Goal: Task Accomplishment & Management: Manage account settings

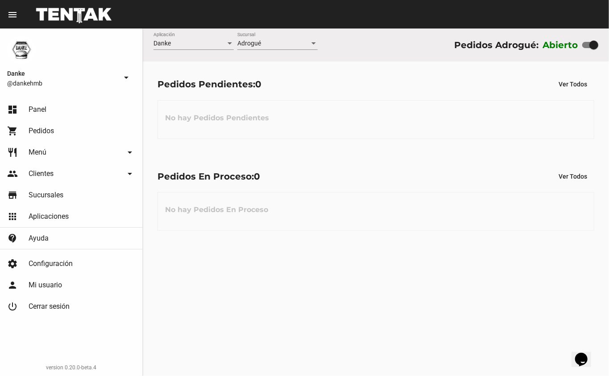
click at [30, 152] on span "Menú" at bounding box center [38, 152] width 18 height 9
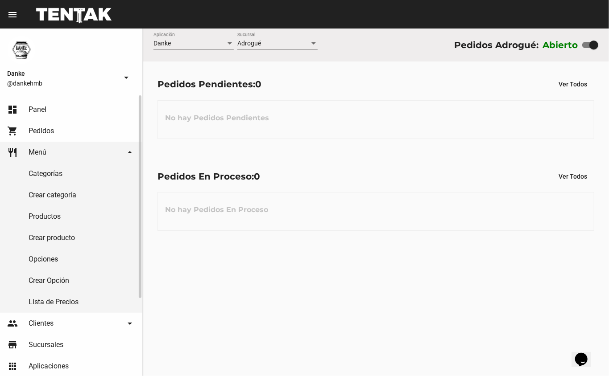
click at [33, 218] on link "Productos" at bounding box center [71, 216] width 142 height 21
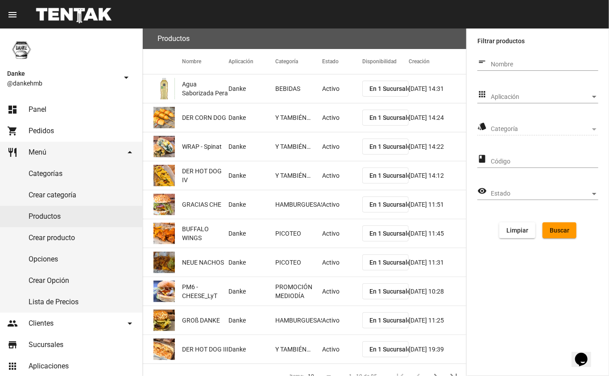
click at [496, 97] on span "Aplicación" at bounding box center [539, 97] width 99 height 7
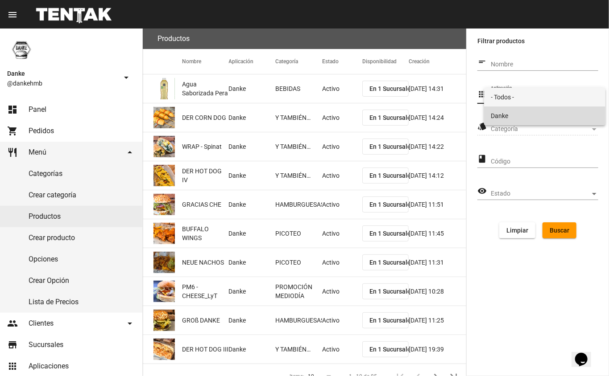
click at [499, 115] on span "Danke" at bounding box center [544, 116] width 107 height 19
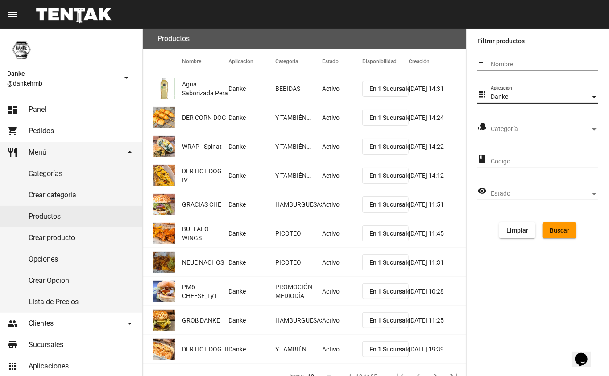
click at [501, 132] on span "Categoría" at bounding box center [539, 129] width 99 height 7
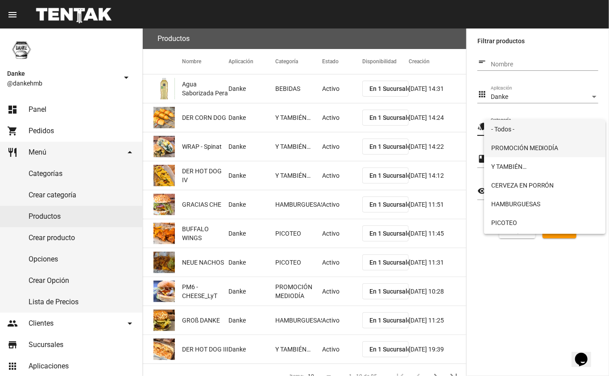
click at [498, 148] on span "PROMOCIÓN MEDIODÍA" at bounding box center [544, 148] width 107 height 19
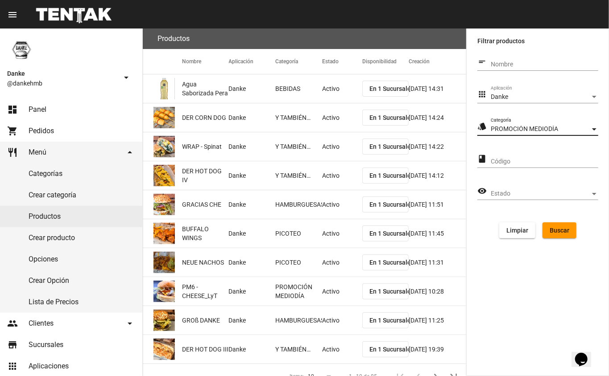
click at [555, 231] on span "Buscar" at bounding box center [559, 230] width 20 height 7
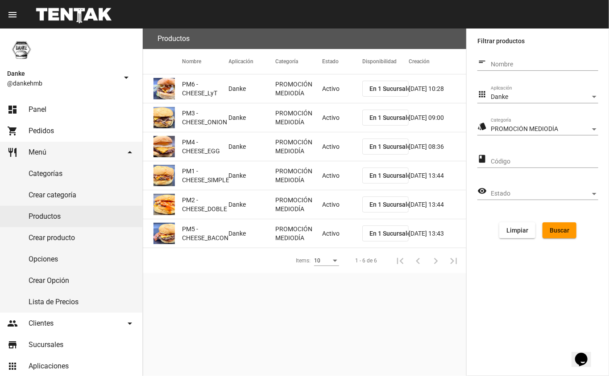
click at [329, 93] on mat-cell "Activo" at bounding box center [342, 88] width 40 height 29
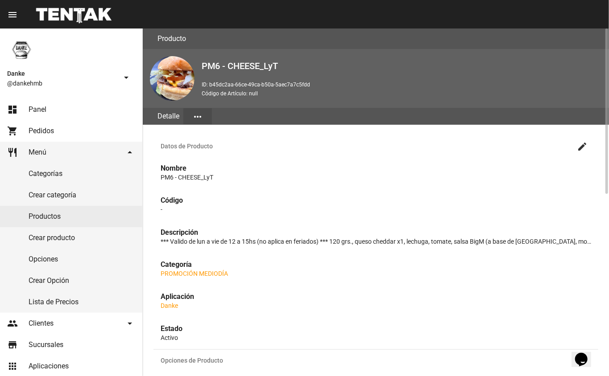
click at [578, 148] on mat-icon "create" at bounding box center [582, 146] width 11 height 11
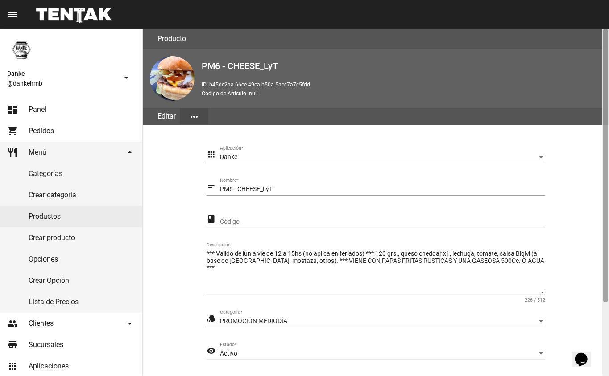
click at [606, 314] on div at bounding box center [605, 203] width 7 height 348
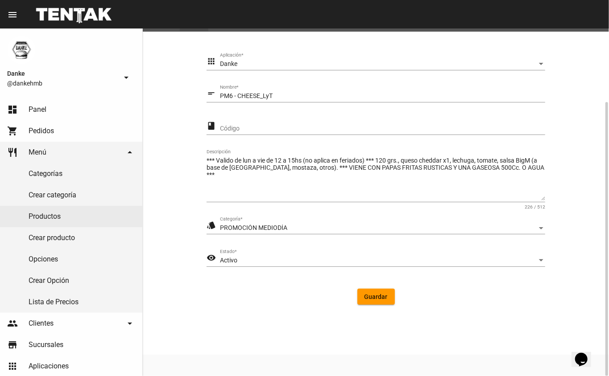
click at [252, 251] on div "Activo Estado *" at bounding box center [382, 258] width 325 height 17
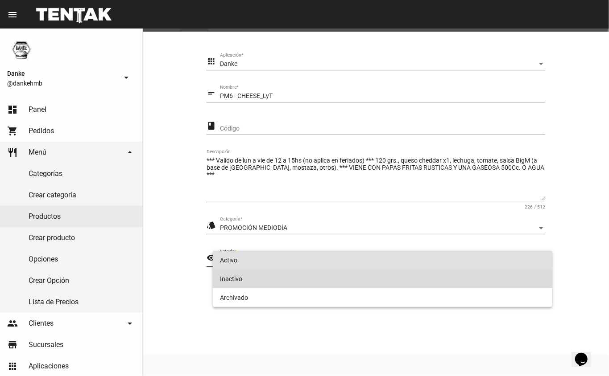
click at [230, 280] on span "Inactivo" at bounding box center [382, 279] width 325 height 19
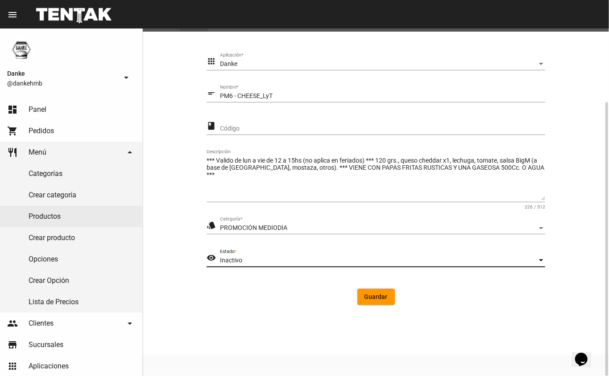
click at [373, 296] on span "Guardar" at bounding box center [375, 296] width 23 height 7
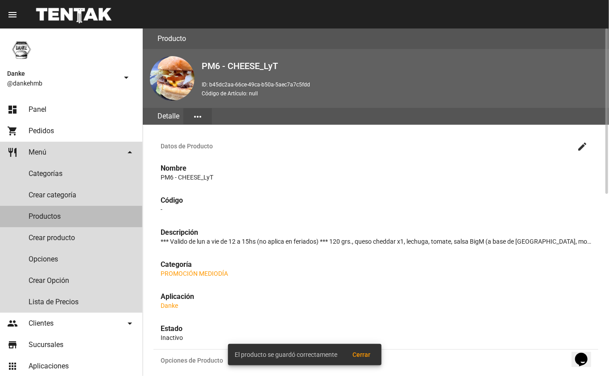
click at [28, 218] on link "Productos" at bounding box center [71, 216] width 142 height 21
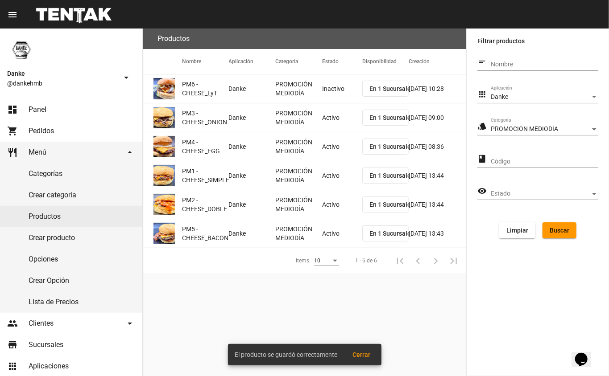
click at [333, 113] on mat-cell "Activo" at bounding box center [342, 117] width 40 height 29
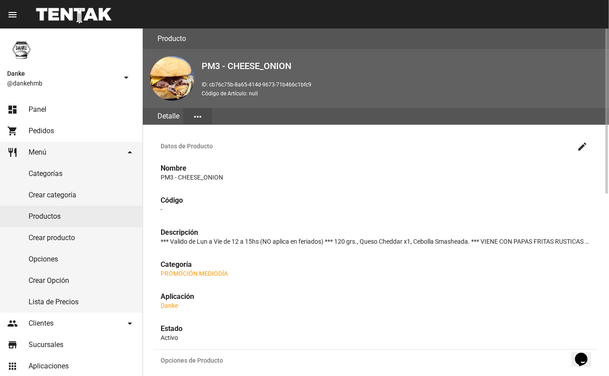
click at [581, 147] on mat-icon "create" at bounding box center [582, 146] width 11 height 11
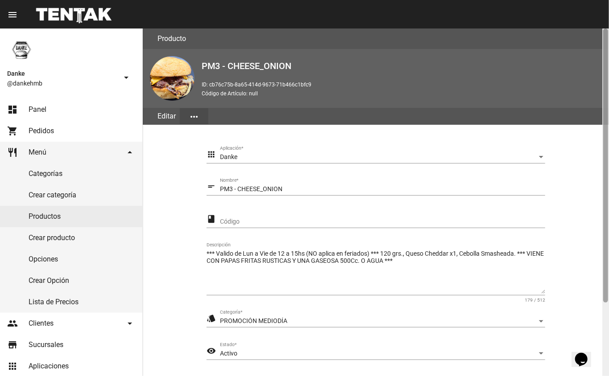
click at [604, 327] on div at bounding box center [605, 203] width 7 height 348
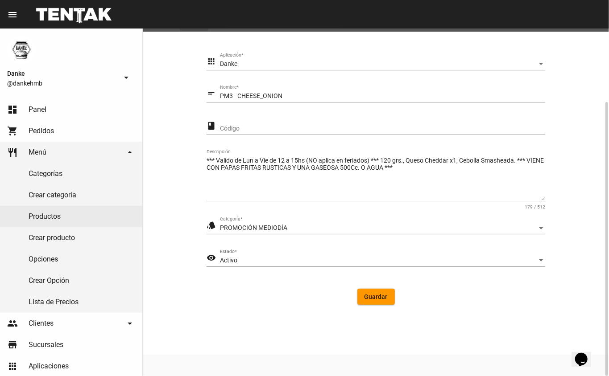
click at [234, 259] on span "Activo" at bounding box center [228, 260] width 17 height 7
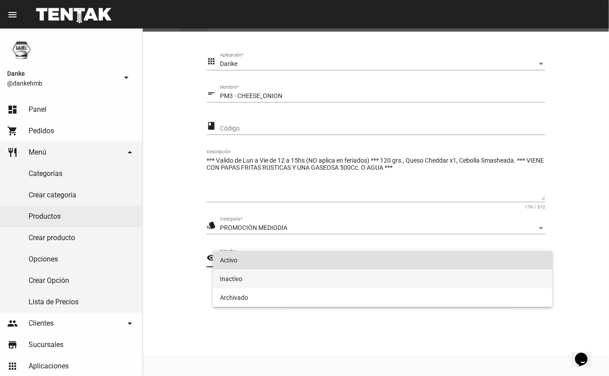
click at [230, 280] on span "Inactivo" at bounding box center [382, 279] width 325 height 19
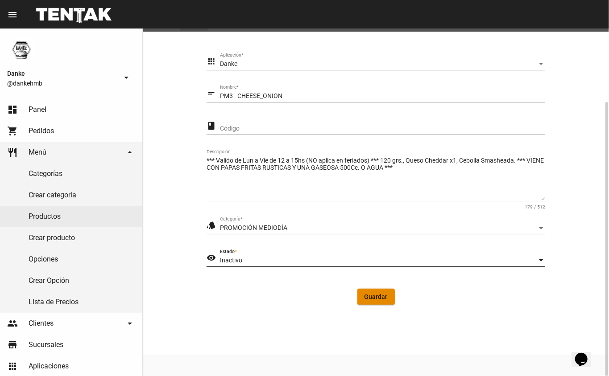
click at [368, 301] on button "Guardar" at bounding box center [375, 297] width 37 height 16
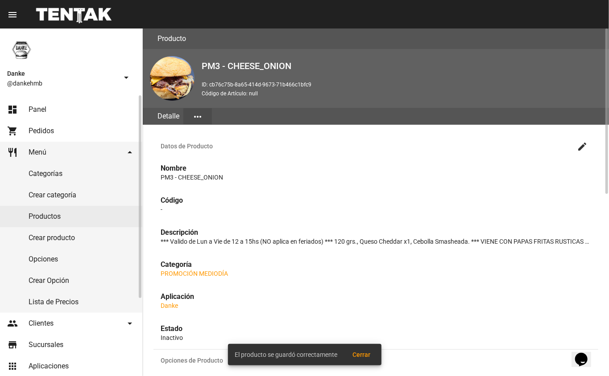
click at [31, 217] on link "Productos" at bounding box center [71, 216] width 142 height 21
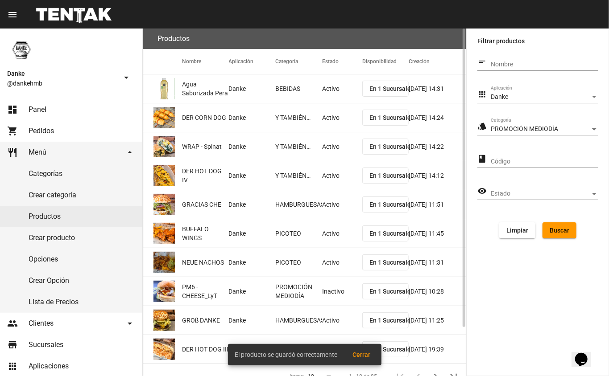
click at [555, 229] on span "Buscar" at bounding box center [559, 230] width 20 height 7
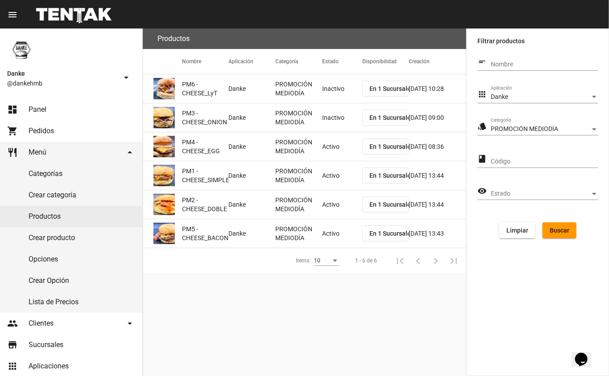
click at [327, 148] on mat-cell "Activo" at bounding box center [342, 146] width 40 height 29
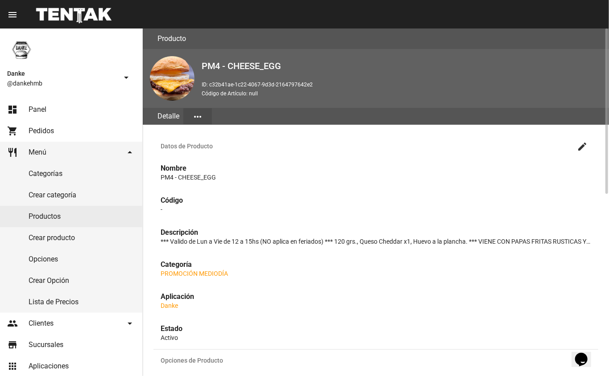
click at [581, 145] on mat-icon "create" at bounding box center [582, 146] width 11 height 11
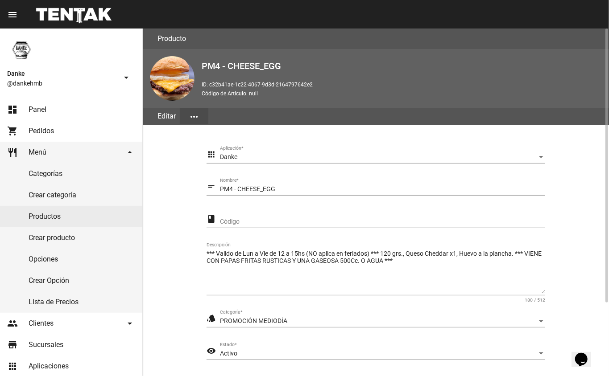
click at [220, 354] on span "Activo" at bounding box center [228, 353] width 17 height 7
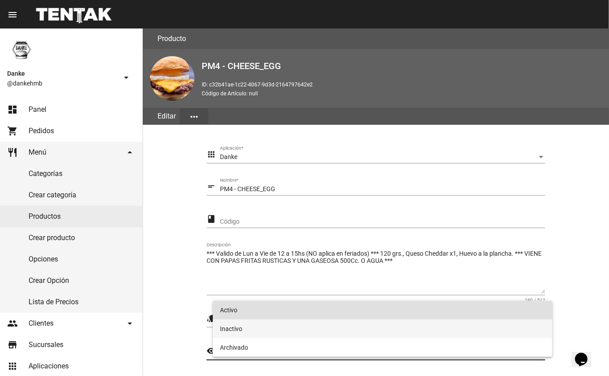
click at [229, 327] on span "Inactivo" at bounding box center [382, 329] width 325 height 19
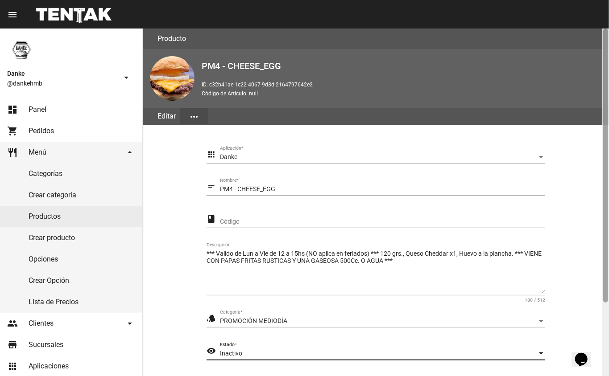
click at [603, 321] on div at bounding box center [605, 203] width 7 height 348
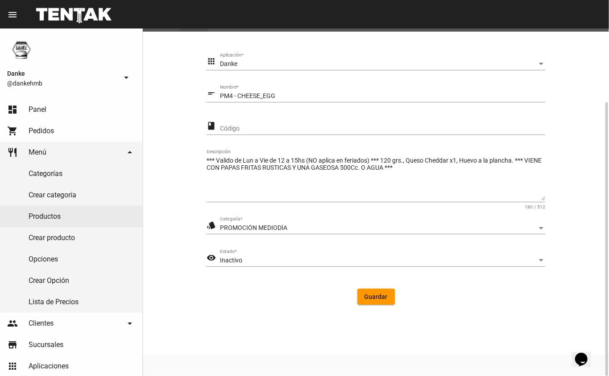
click at [373, 298] on span "Guardar" at bounding box center [375, 296] width 23 height 7
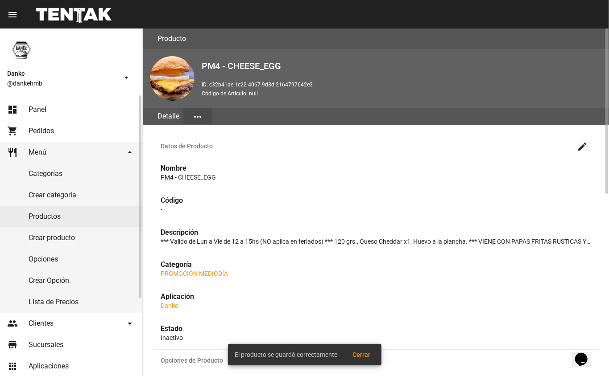
click at [28, 218] on link "Productos" at bounding box center [71, 216] width 142 height 21
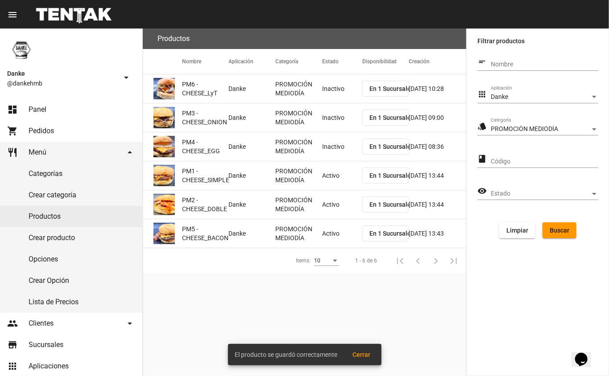
click at [327, 178] on mat-cell "Activo" at bounding box center [342, 175] width 40 height 29
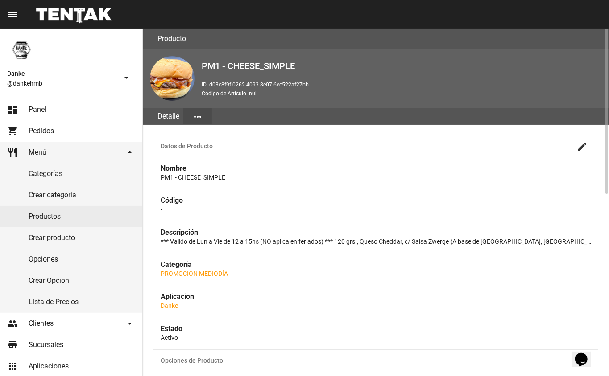
click at [581, 146] on mat-icon "create" at bounding box center [582, 146] width 11 height 11
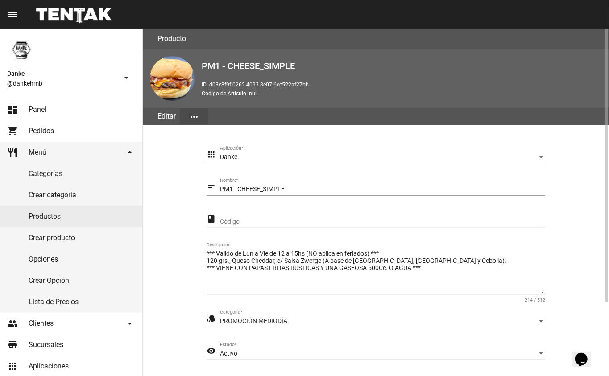
click at [311, 352] on div "Activo" at bounding box center [378, 353] width 317 height 7
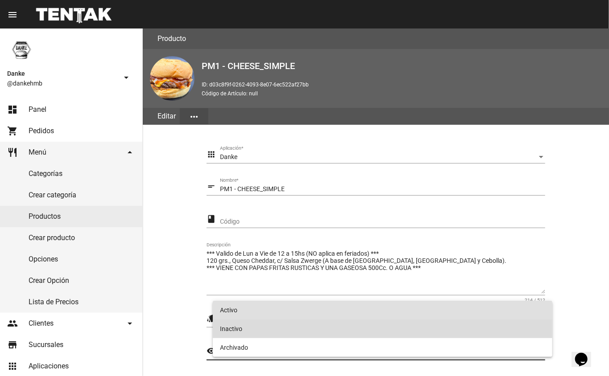
click at [222, 334] on span "Inactivo" at bounding box center [382, 329] width 325 height 19
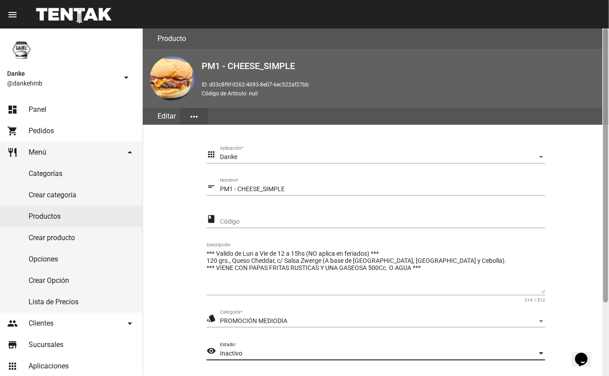
click at [603, 327] on div at bounding box center [605, 203] width 7 height 348
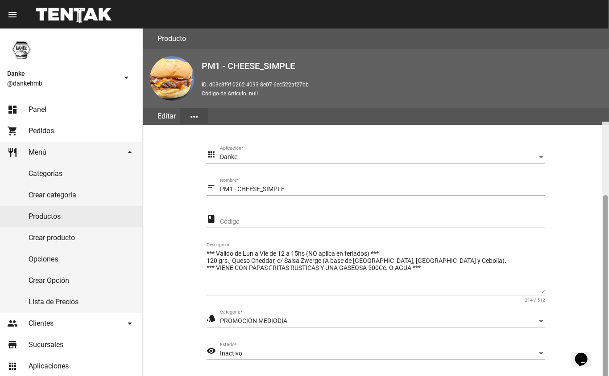
scroll to position [93, 0]
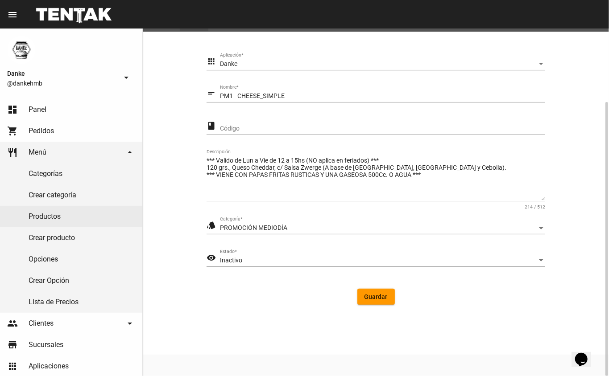
click at [367, 298] on span "Guardar" at bounding box center [375, 296] width 23 height 7
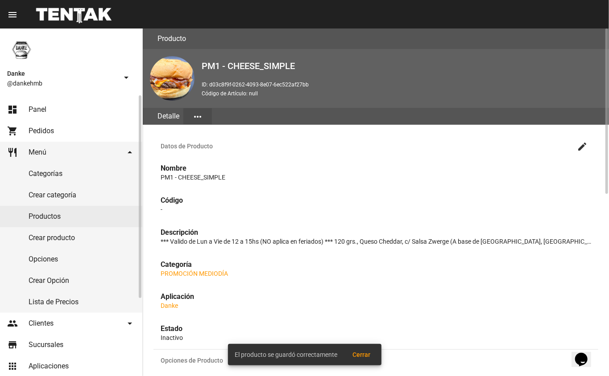
click at [28, 219] on link "Productos" at bounding box center [71, 216] width 142 height 21
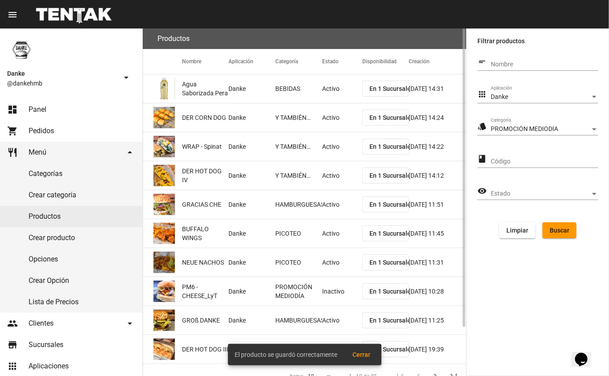
click at [553, 232] on span "Buscar" at bounding box center [559, 230] width 20 height 7
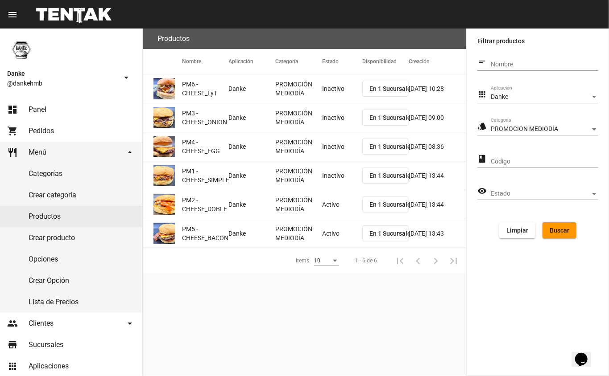
click at [328, 204] on mat-cell "Activo" at bounding box center [342, 204] width 40 height 29
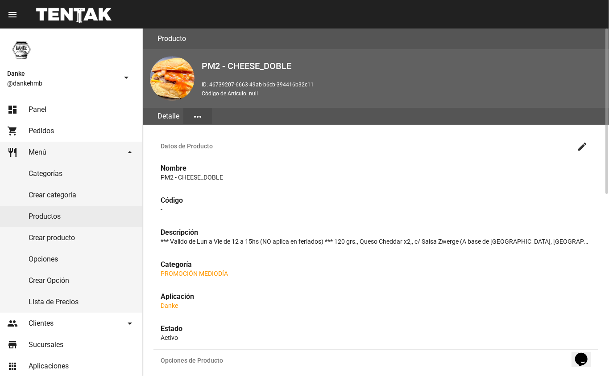
click at [582, 149] on mat-icon "create" at bounding box center [582, 146] width 11 height 11
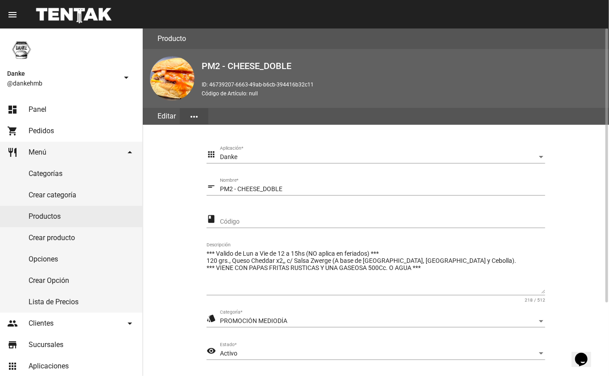
click at [220, 351] on span "Activo" at bounding box center [228, 353] width 17 height 7
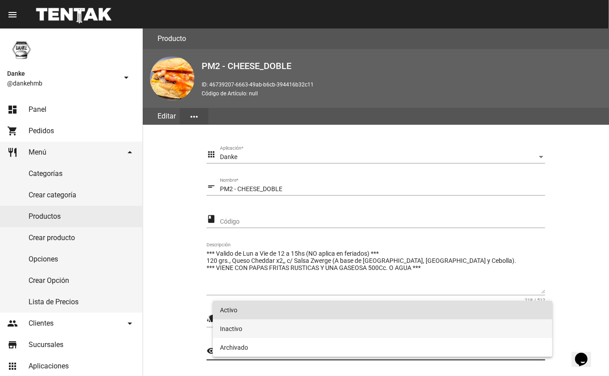
click at [228, 328] on span "Inactivo" at bounding box center [382, 329] width 325 height 19
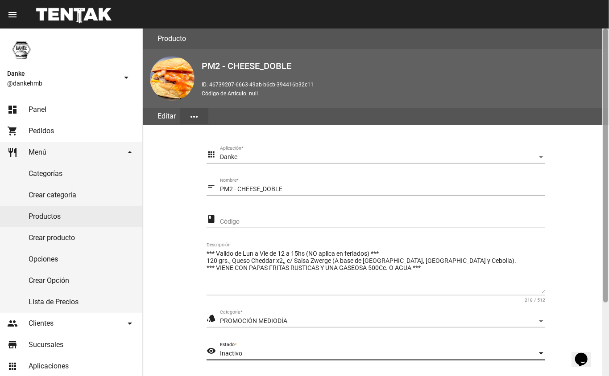
click at [603, 325] on div at bounding box center [605, 203] width 7 height 348
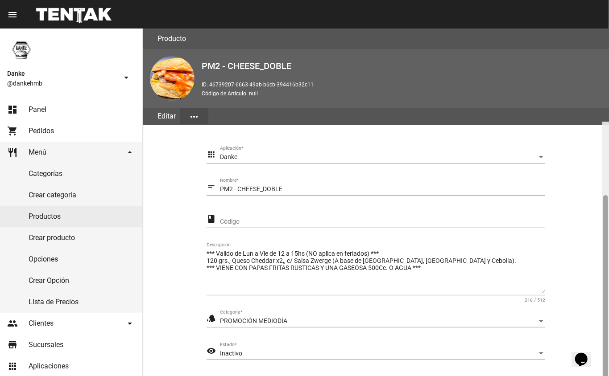
scroll to position [93, 0]
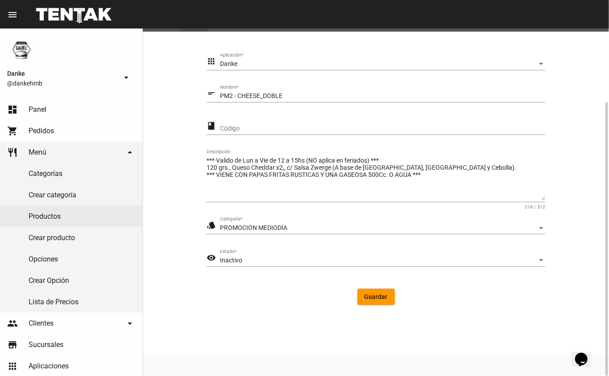
click at [377, 300] on span "Guardar" at bounding box center [375, 296] width 23 height 7
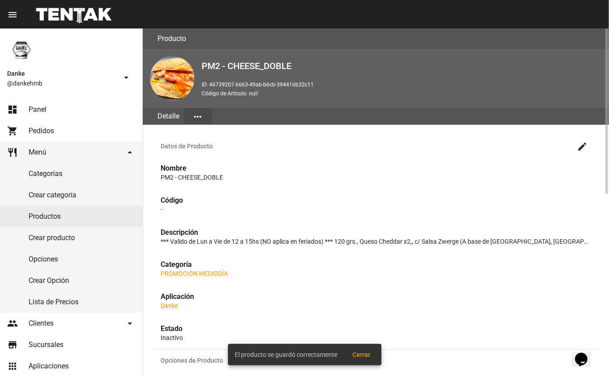
click at [30, 218] on link "Productos" at bounding box center [71, 216] width 142 height 21
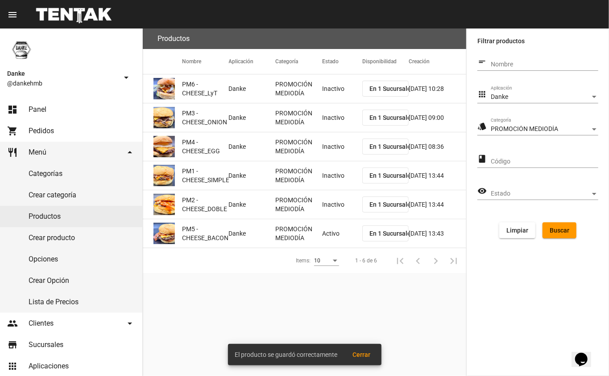
click at [333, 231] on mat-cell "Activo" at bounding box center [342, 233] width 40 height 29
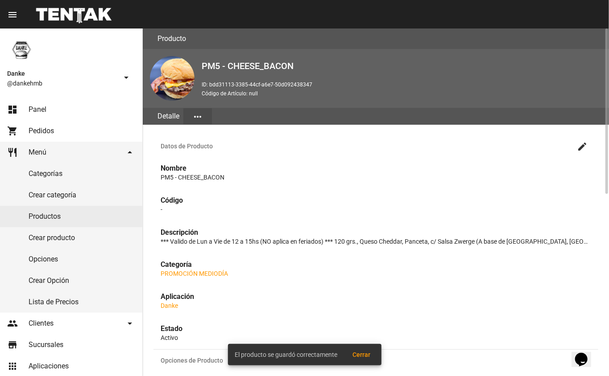
click at [582, 146] on mat-icon "create" at bounding box center [582, 146] width 11 height 11
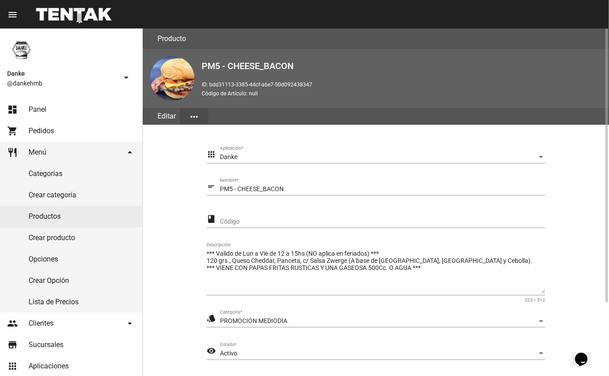
click at [227, 350] on span "Activo" at bounding box center [228, 353] width 17 height 7
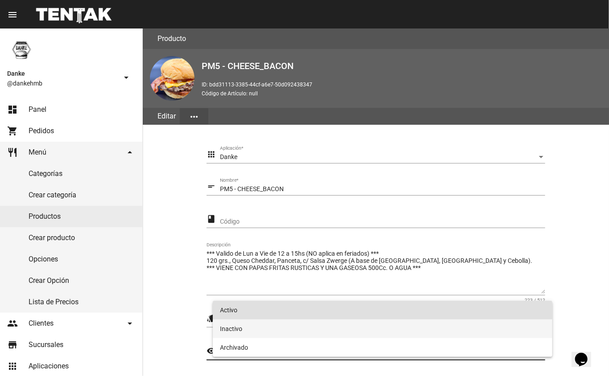
click at [227, 328] on span "Inactivo" at bounding box center [382, 329] width 325 height 19
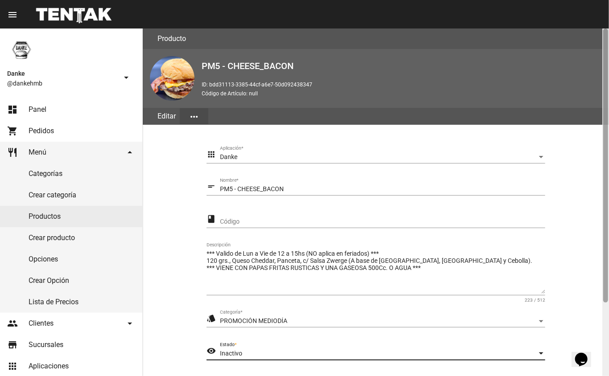
click at [604, 320] on div at bounding box center [605, 203] width 7 height 348
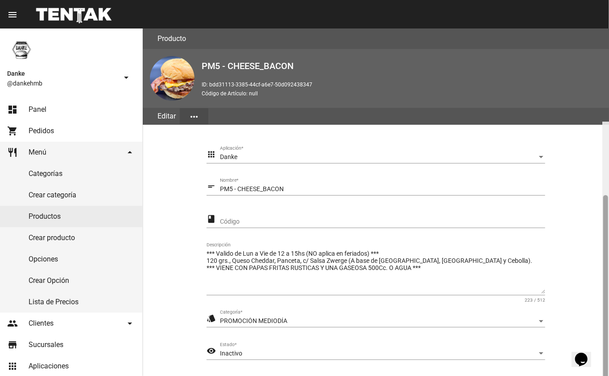
scroll to position [93, 0]
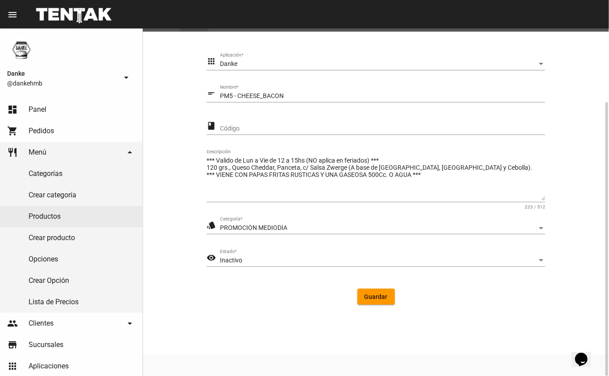
click at [363, 295] on button "Guardar" at bounding box center [375, 297] width 37 height 16
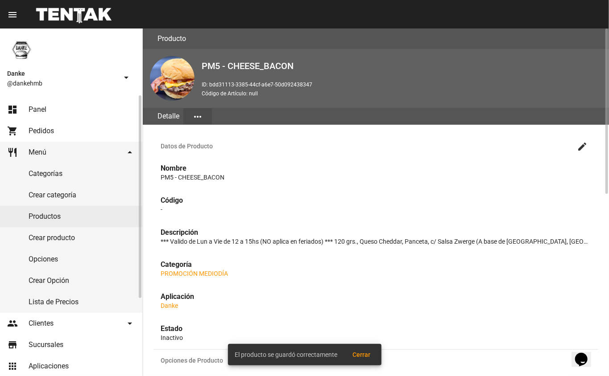
click at [20, 107] on link "dashboard Panel" at bounding box center [71, 109] width 142 height 21
